Goal: Task Accomplishment & Management: Manage account settings

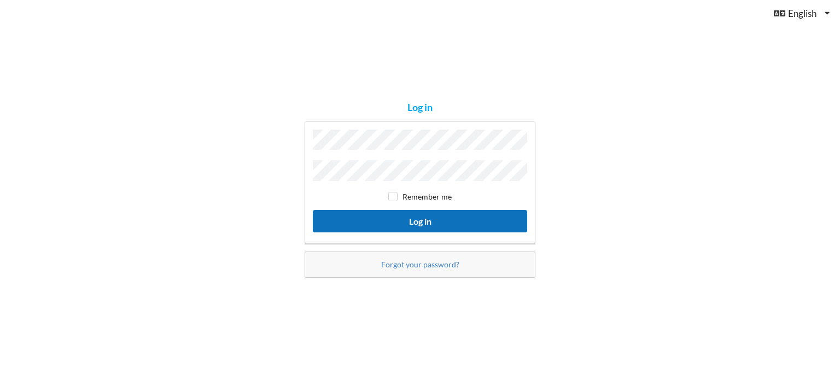
click at [423, 217] on button "Log in" at bounding box center [420, 221] width 214 height 22
click at [425, 221] on button "Log in" at bounding box center [420, 221] width 214 height 22
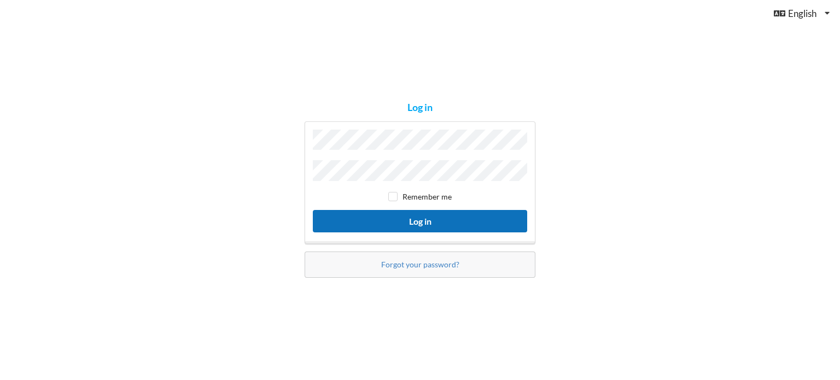
click at [425, 221] on button "Log in" at bounding box center [420, 221] width 214 height 22
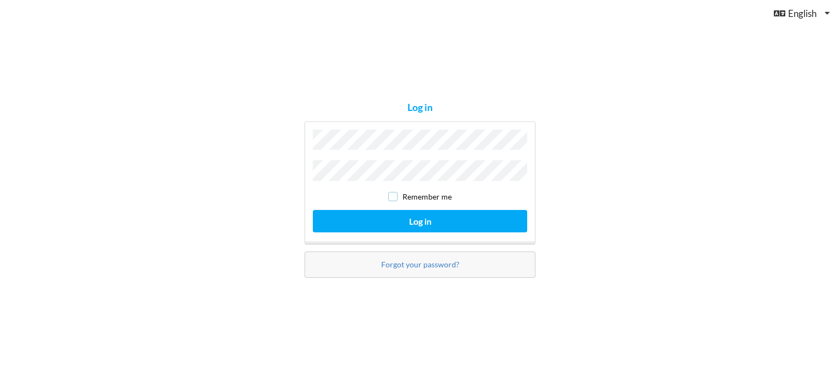
click at [396, 195] on input "checkbox" at bounding box center [392, 196] width 9 height 9
checkbox input "true"
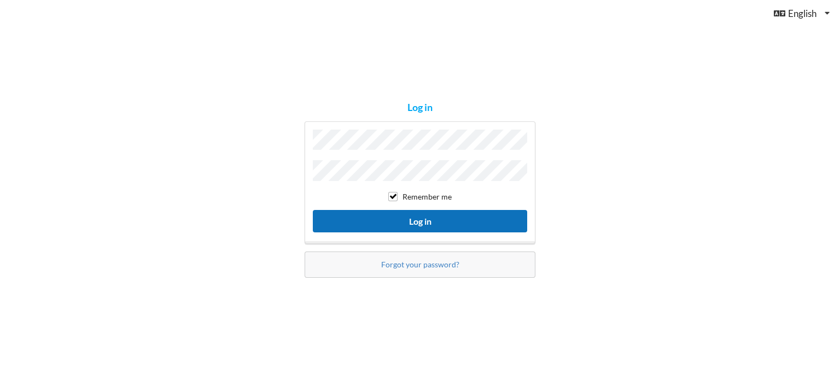
click at [402, 214] on button "Log in" at bounding box center [420, 221] width 214 height 22
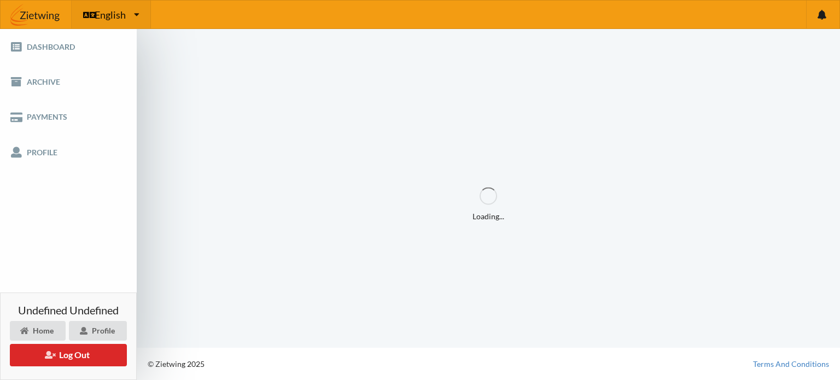
click at [133, 17] on div "English English Danish" at bounding box center [111, 15] width 79 height 28
click at [104, 74] on link "Danish" at bounding box center [111, 67] width 78 height 25
click at [58, 40] on link "Betjeningspanel" at bounding box center [68, 46] width 137 height 35
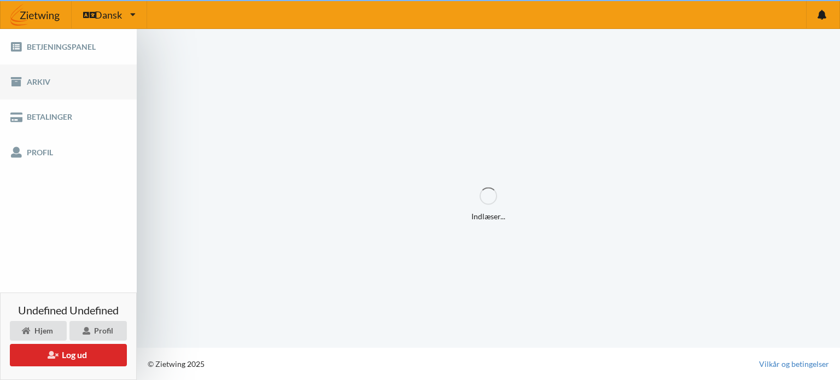
click at [30, 78] on link "Arkiv" at bounding box center [68, 82] width 137 height 35
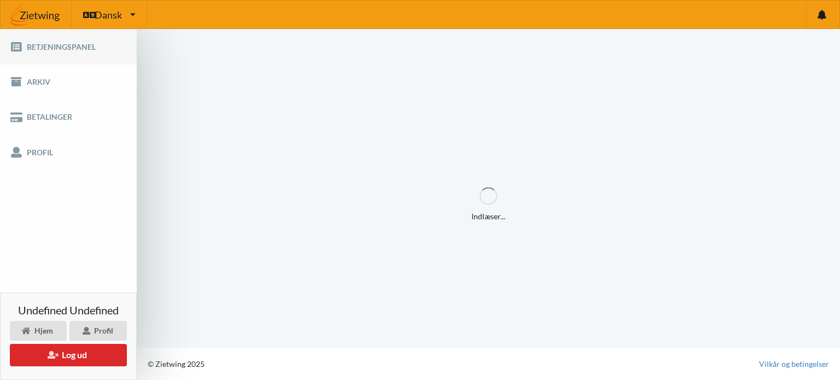
click at [50, 42] on link "Betjeningspanel" at bounding box center [68, 46] width 137 height 35
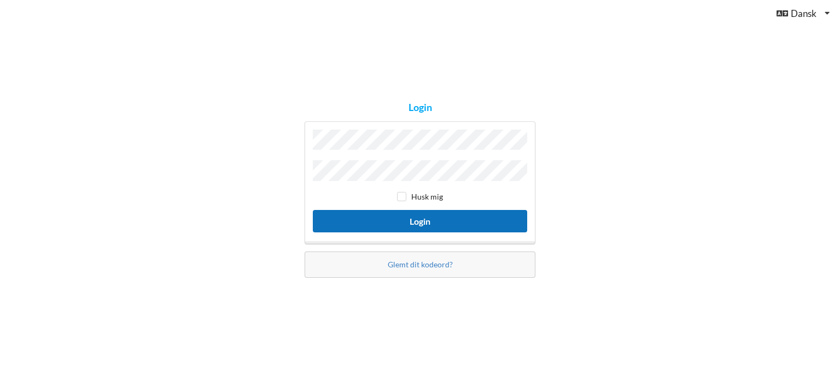
click at [411, 226] on button "Login" at bounding box center [420, 221] width 214 height 22
click at [423, 220] on button "Login" at bounding box center [420, 221] width 214 height 22
